Goal: Check status

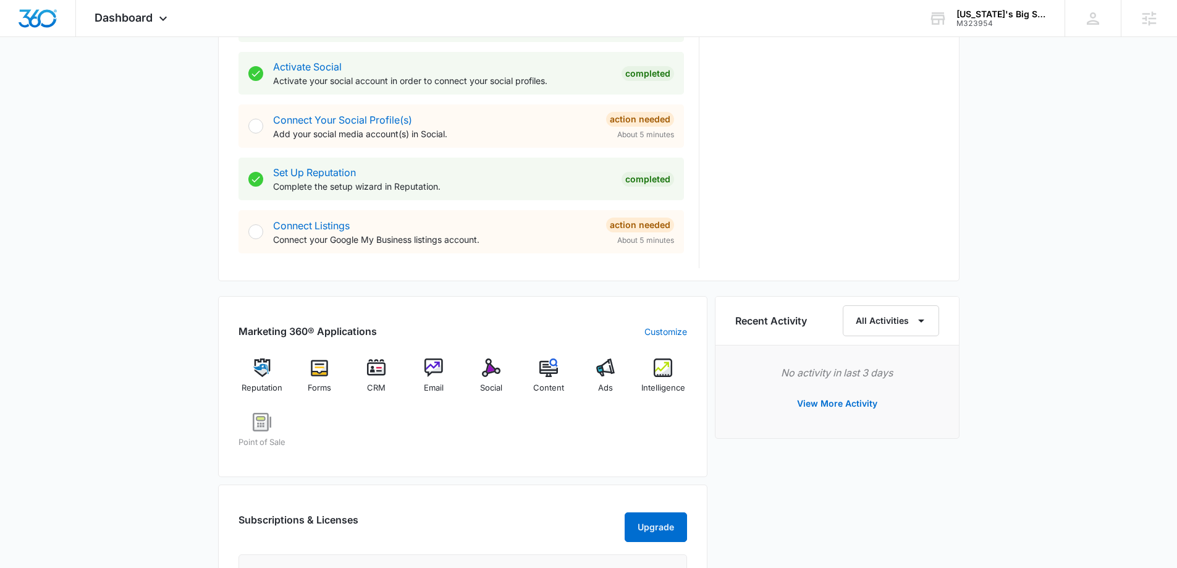
scroll to position [556, 0]
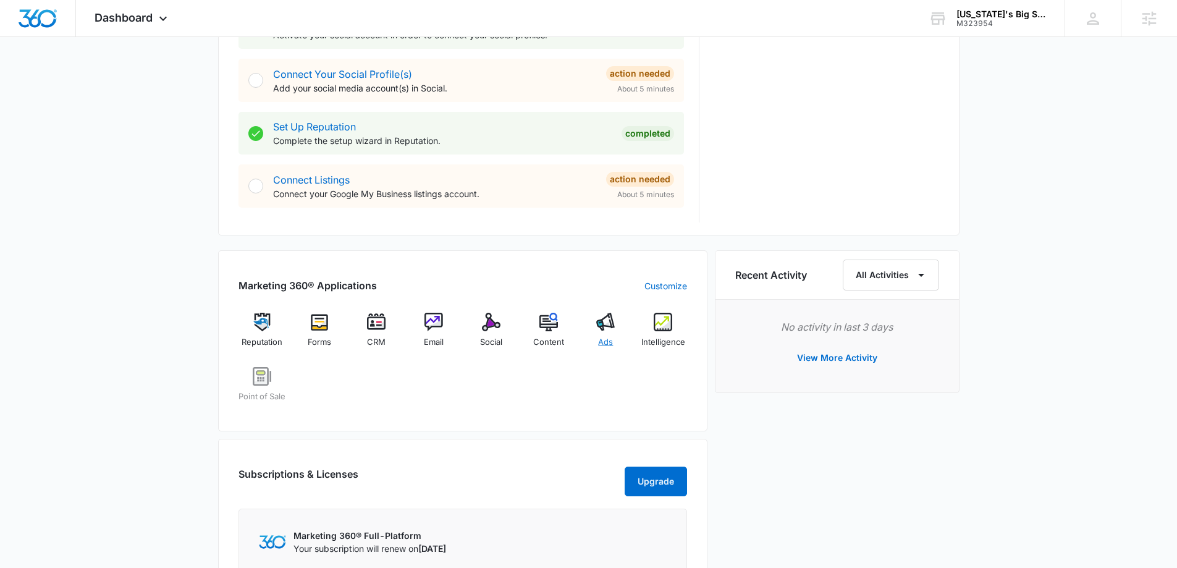
click at [614, 328] on img at bounding box center [605, 322] width 19 height 19
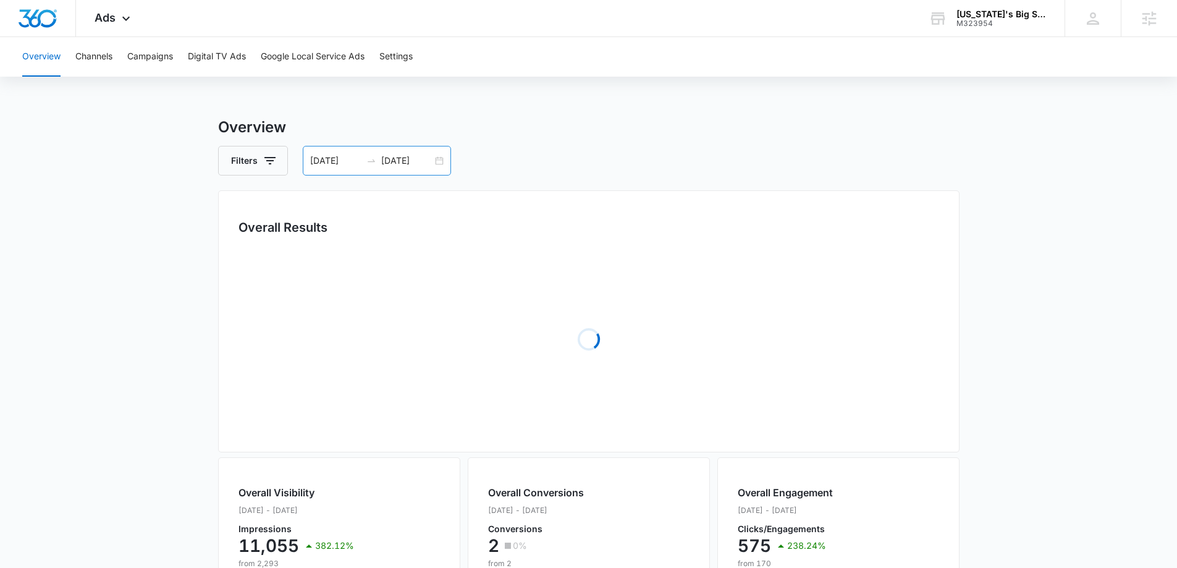
click at [441, 159] on div "[DATE] [DATE]" at bounding box center [377, 161] width 148 height 30
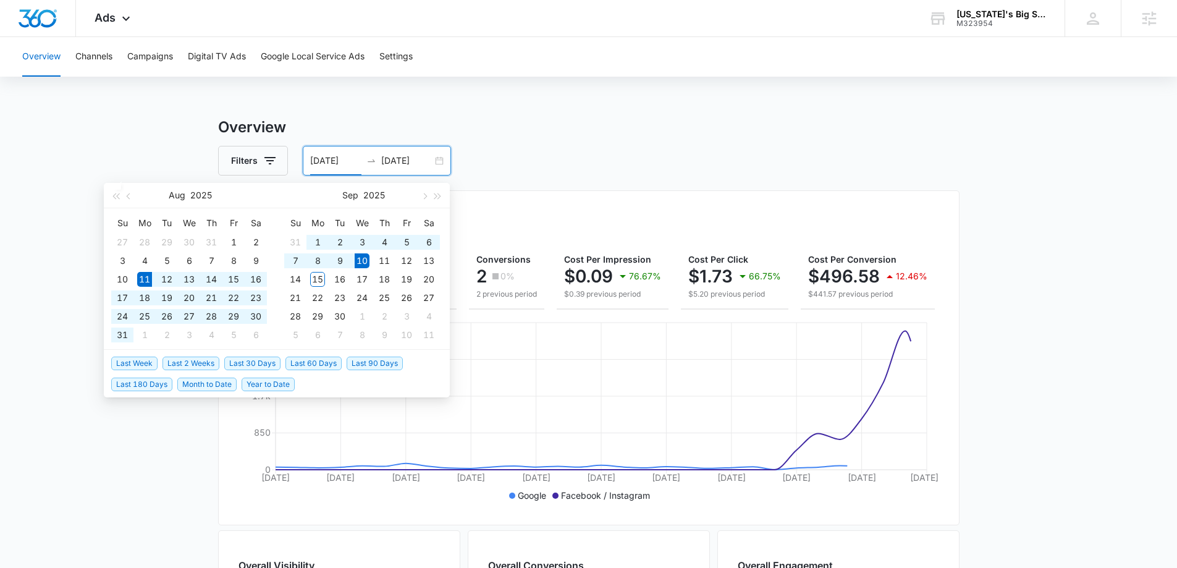
click at [242, 351] on ul "Last Week Last 2 Weeks Last 30 Days Last 60 Days Last 90 Days Last 180 Days Mon…" at bounding box center [277, 373] width 346 height 47
click at [242, 357] on span "Last 30 Days" at bounding box center [252, 364] width 56 height 14
type input "[DATE]"
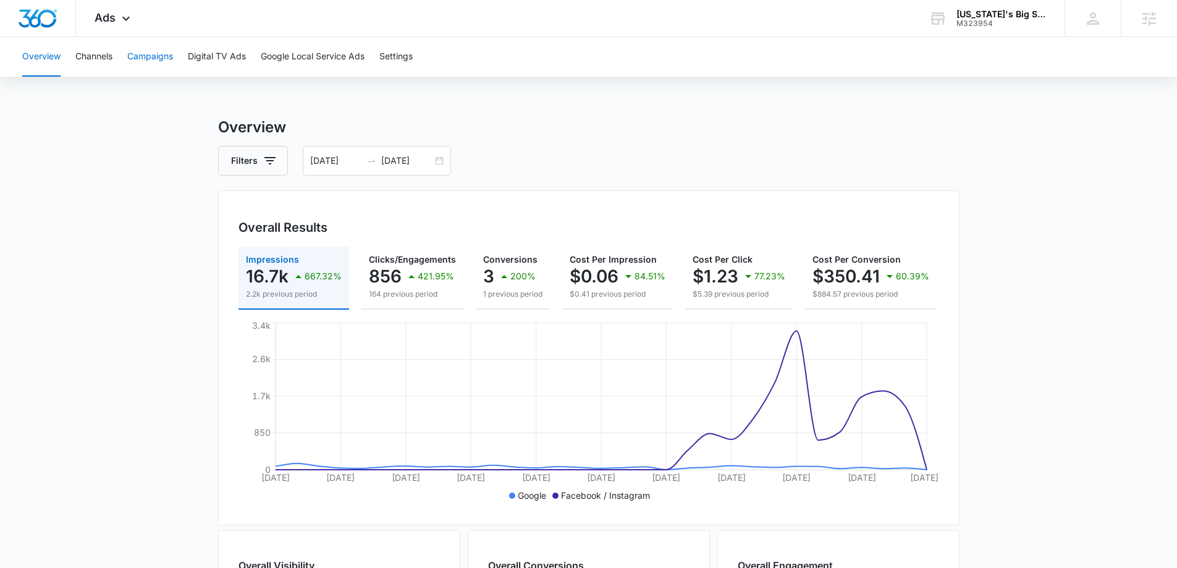
click at [143, 55] on button "Campaigns" at bounding box center [150, 57] width 46 height 40
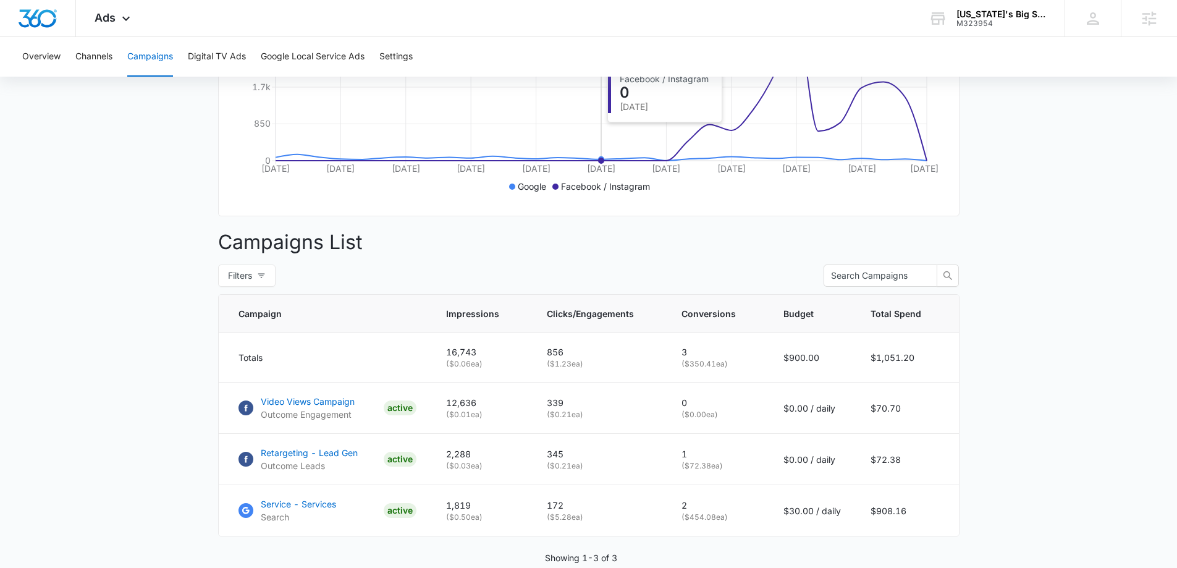
scroll to position [371, 0]
